Goal: Check status: Check status

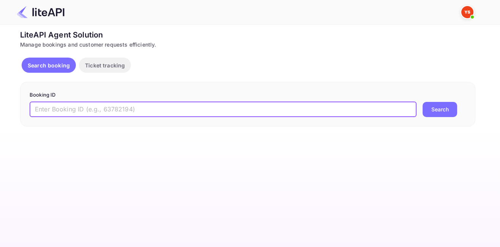
click at [80, 110] on input "text" at bounding box center [223, 109] width 387 height 15
paste input "8931238"
type input "8931238"
click at [422, 102] on button "Search" at bounding box center [439, 109] width 35 height 15
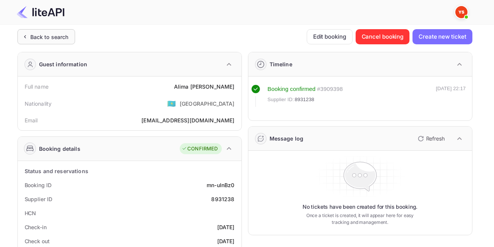
click at [67, 33] on div "Back to search" at bounding box center [49, 37] width 38 height 8
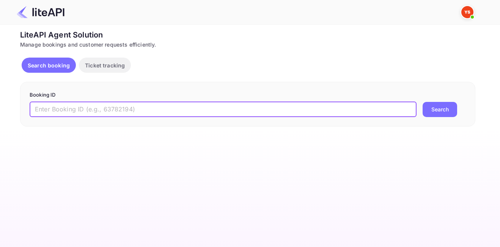
click at [145, 116] on input "text" at bounding box center [223, 109] width 387 height 15
paste input "8631501"
type input "8631501"
click at [422, 102] on button "Search" at bounding box center [439, 109] width 35 height 15
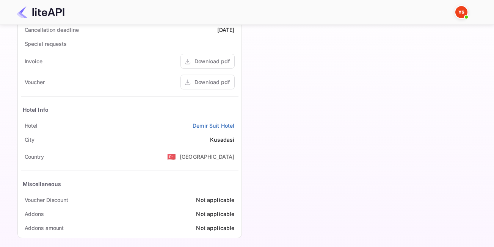
scroll to position [343, 0]
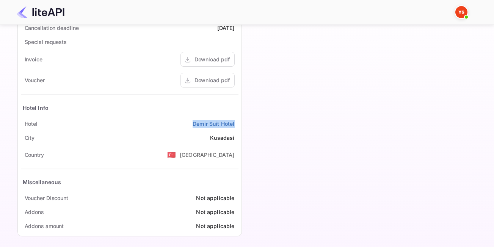
drag, startPoint x: 190, startPoint y: 123, endPoint x: 236, endPoint y: 130, distance: 47.2
click at [236, 130] on div "[GEOGRAPHIC_DATA]" at bounding box center [130, 124] width 218 height 14
copy link "Demir Suit Hotel"
click at [171, 126] on div "[GEOGRAPHIC_DATA]" at bounding box center [130, 124] width 218 height 14
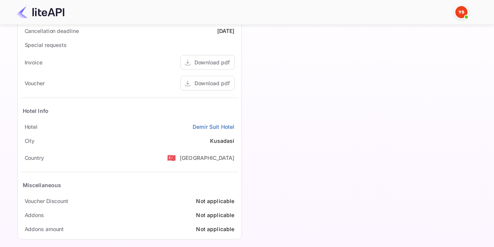
scroll to position [342, 0]
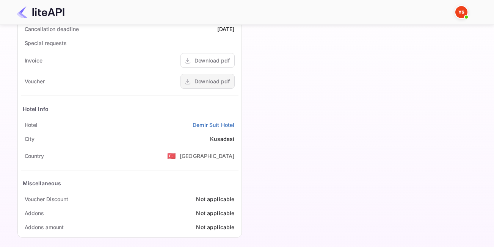
click at [218, 81] on div "Download pdf" at bounding box center [211, 81] width 35 height 8
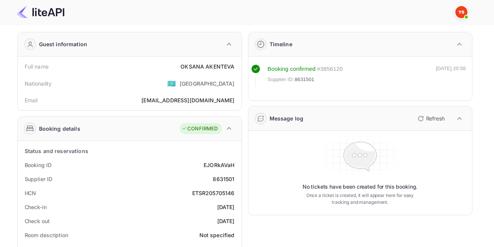
scroll to position [0, 0]
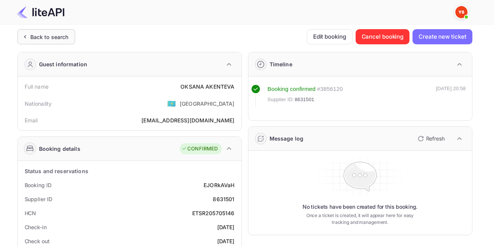
click at [39, 41] on div "Back to search" at bounding box center [46, 36] width 58 height 15
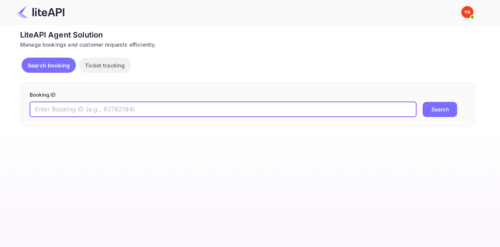
click at [200, 106] on input "text" at bounding box center [223, 109] width 387 height 15
paste input "8452850"
type input "8452850"
click at [449, 110] on button "Search" at bounding box center [439, 109] width 35 height 15
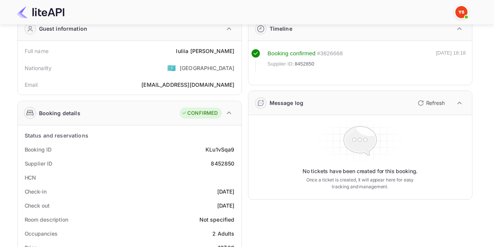
scroll to position [35, 0]
